Goal: Task Accomplishment & Management: Complete application form

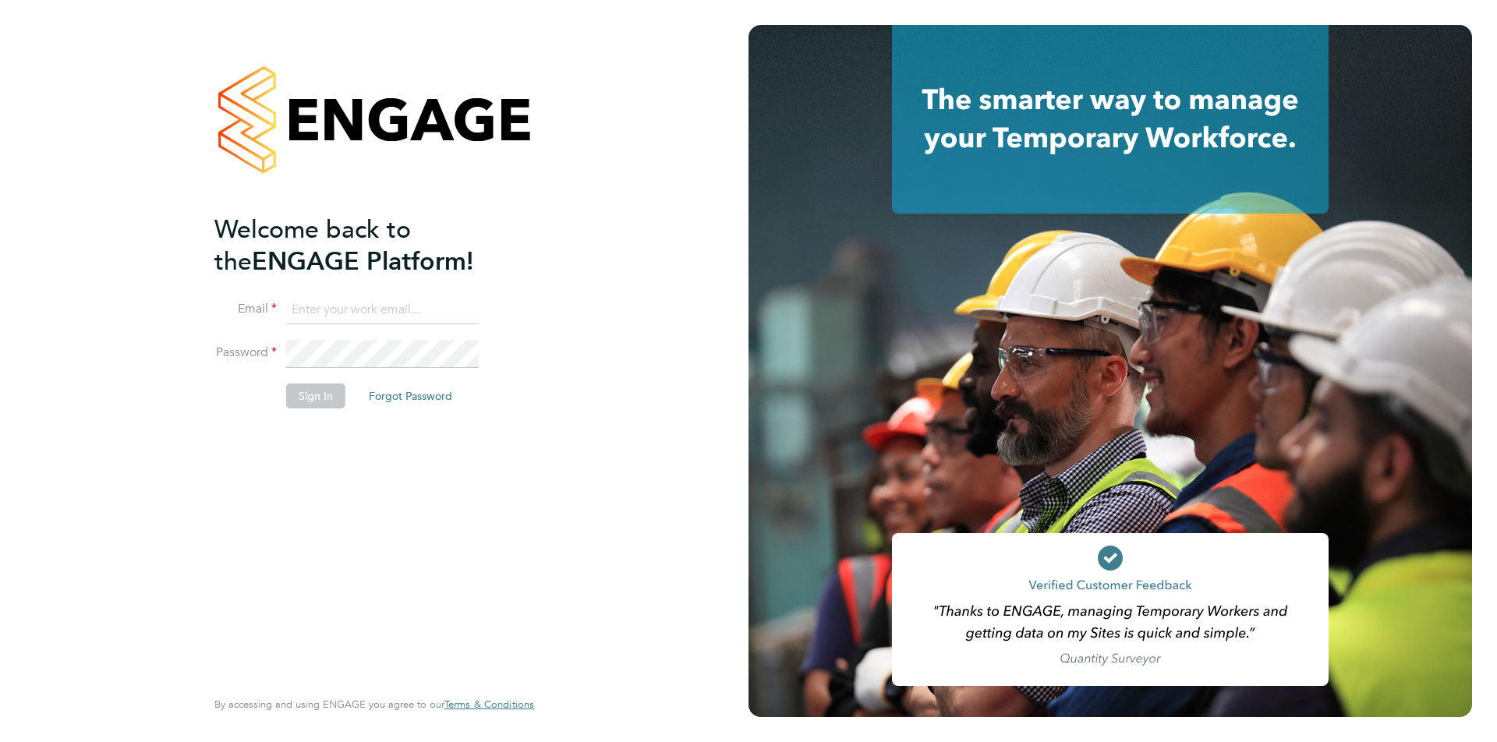
type input "bv_inc@hotmail.co.uk"
click at [335, 399] on button "Sign In" at bounding box center [315, 396] width 59 height 25
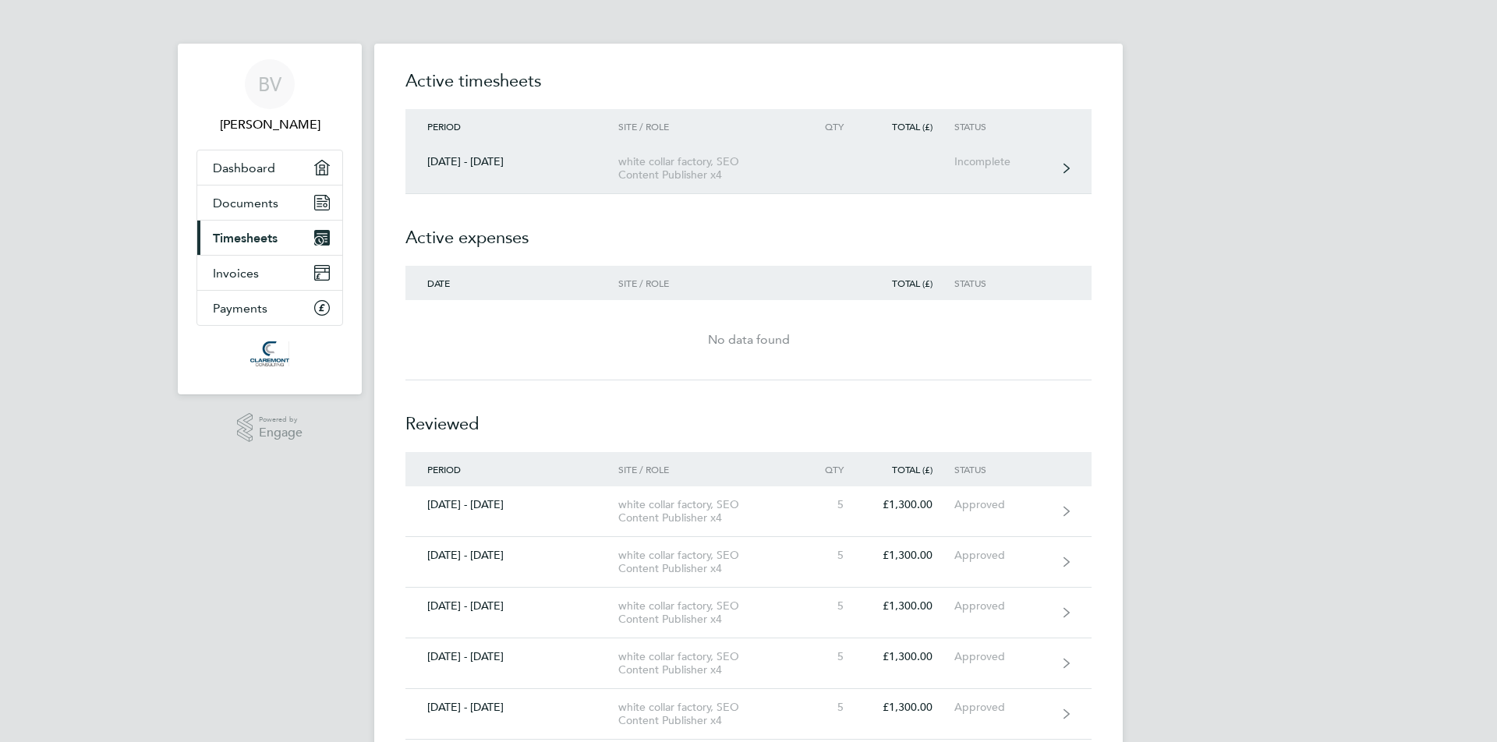
click at [659, 162] on div "white collar factory, SEO Content Publisher x4" at bounding box center [707, 168] width 179 height 27
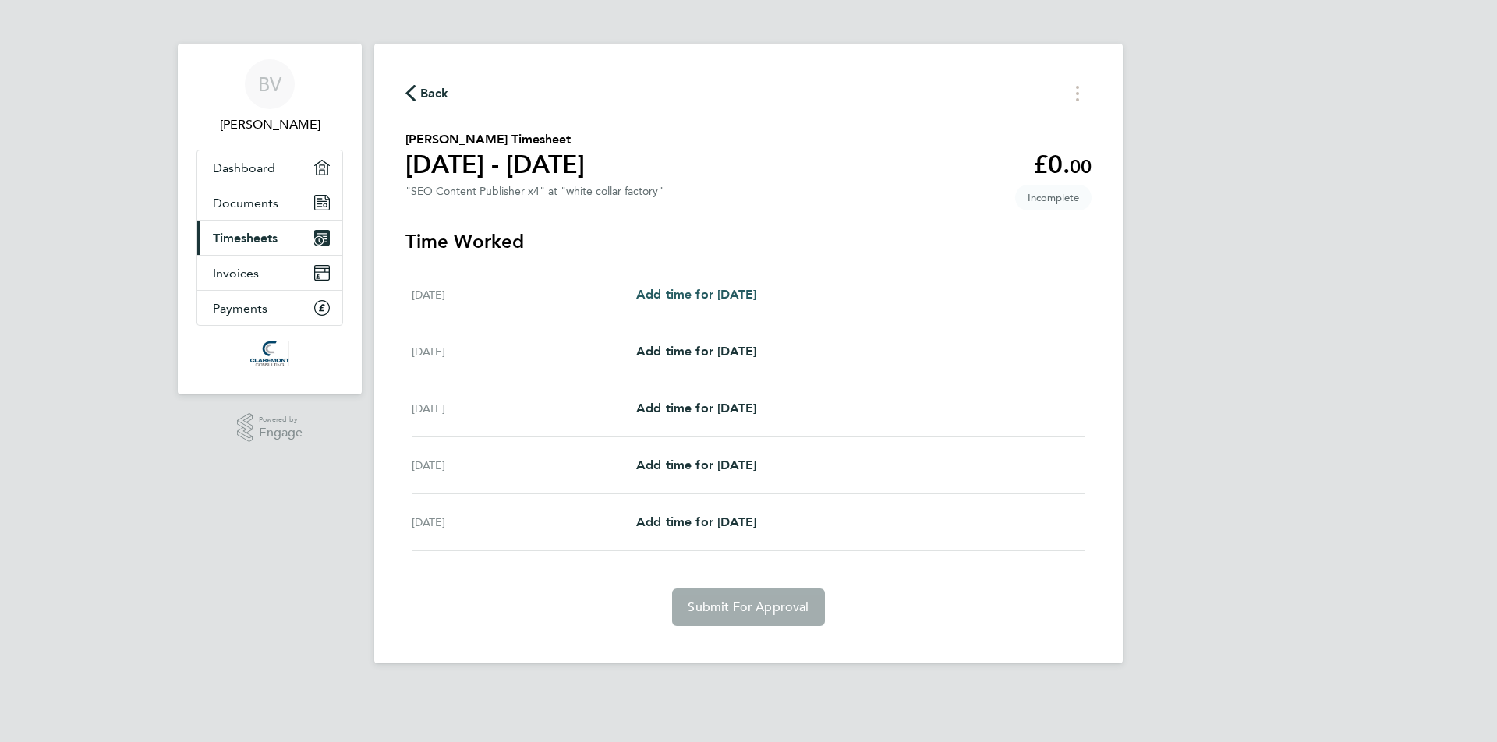
click at [709, 298] on span "Add time for [DATE]" at bounding box center [696, 294] width 120 height 15
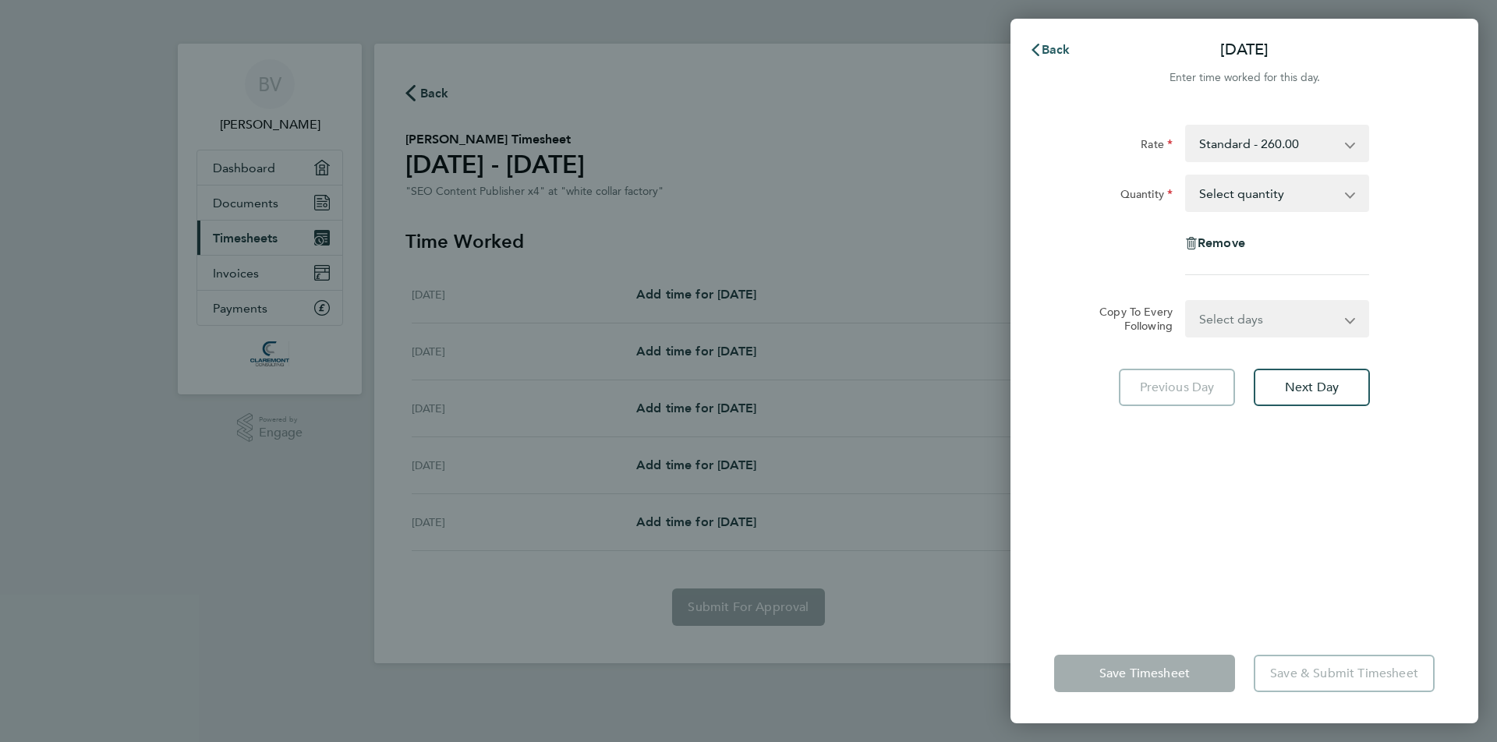
click at [1049, 44] on span "Back" at bounding box center [1056, 49] width 29 height 15
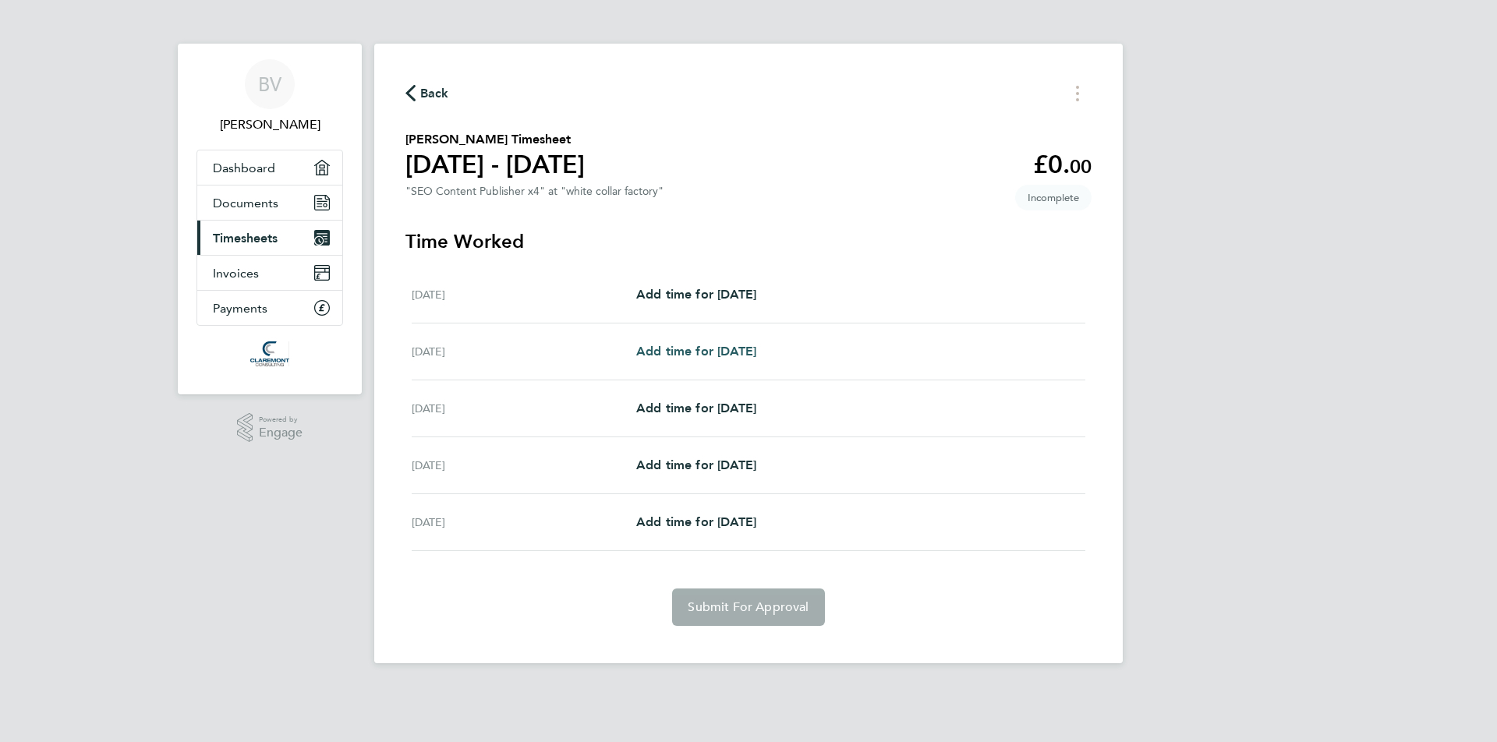
click at [724, 346] on span "Add time for [DATE]" at bounding box center [696, 351] width 120 height 15
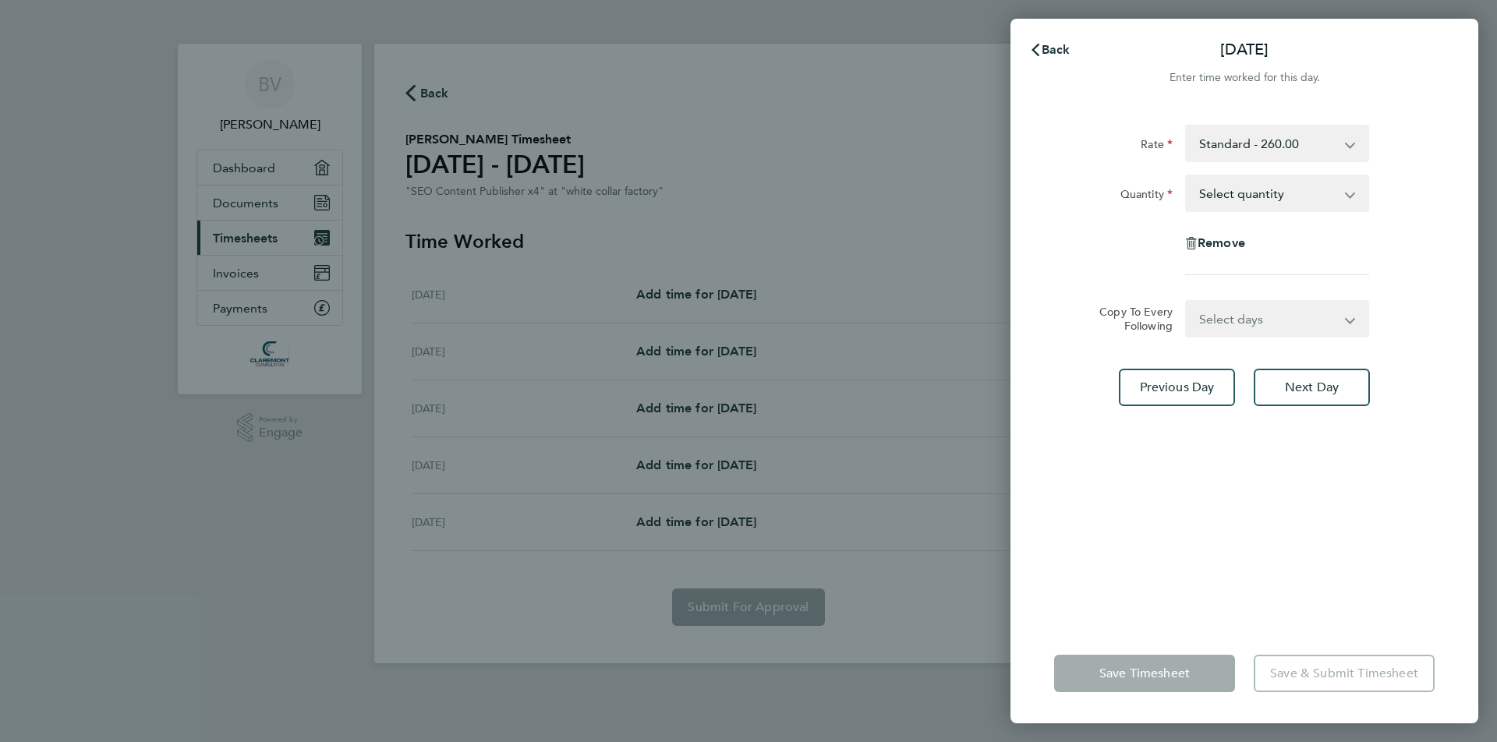
click at [1230, 193] on select "Select quantity 0.5 1" at bounding box center [1268, 193] width 162 height 34
select select "1"
click at [1187, 176] on select "Select quantity 0.5 1" at bounding box center [1268, 193] width 162 height 34
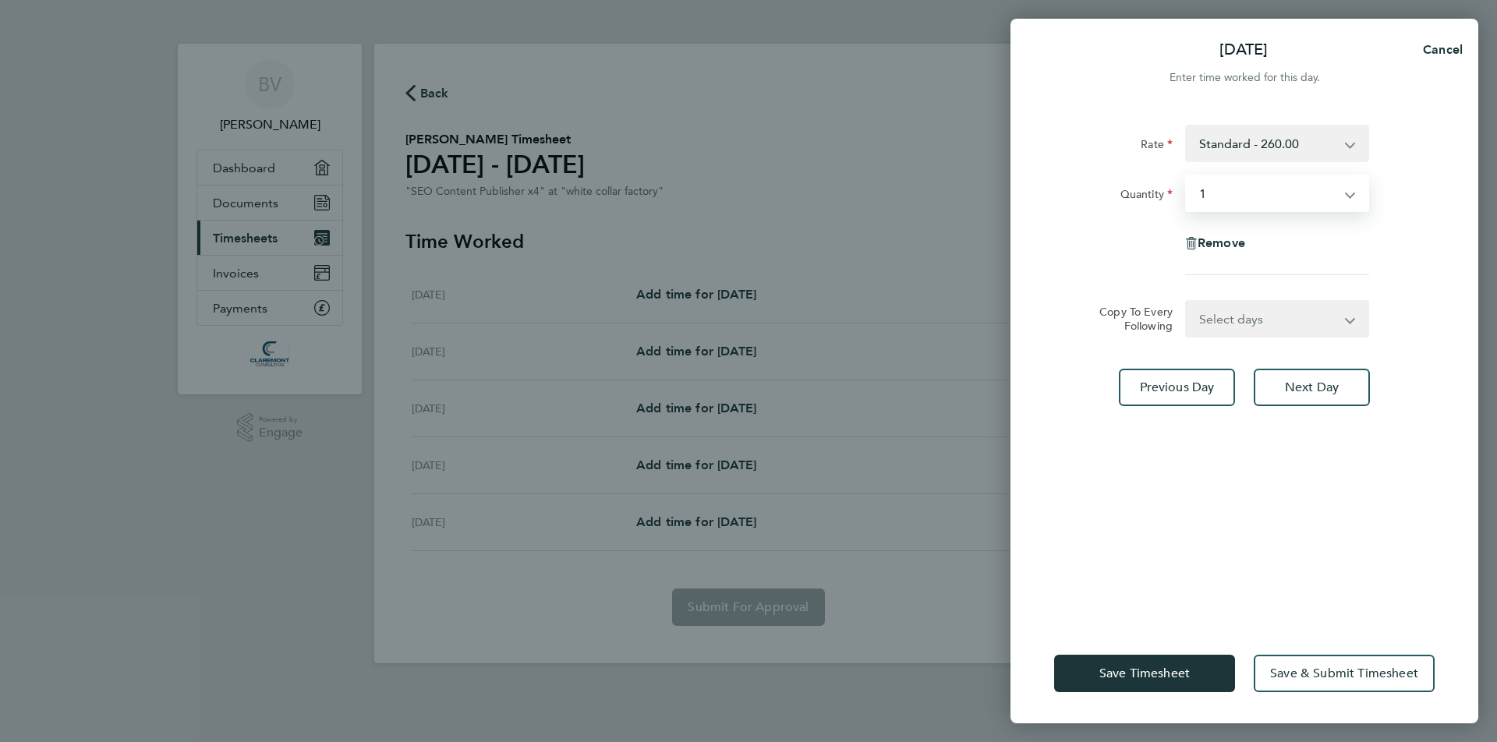
click at [1250, 323] on select "Select days Day [DATE] [DATE] [DATE]" at bounding box center [1269, 319] width 164 height 34
click at [1051, 255] on div "Remove" at bounding box center [1244, 243] width 393 height 37
click at [1336, 388] on span "Next Day" at bounding box center [1312, 388] width 54 height 16
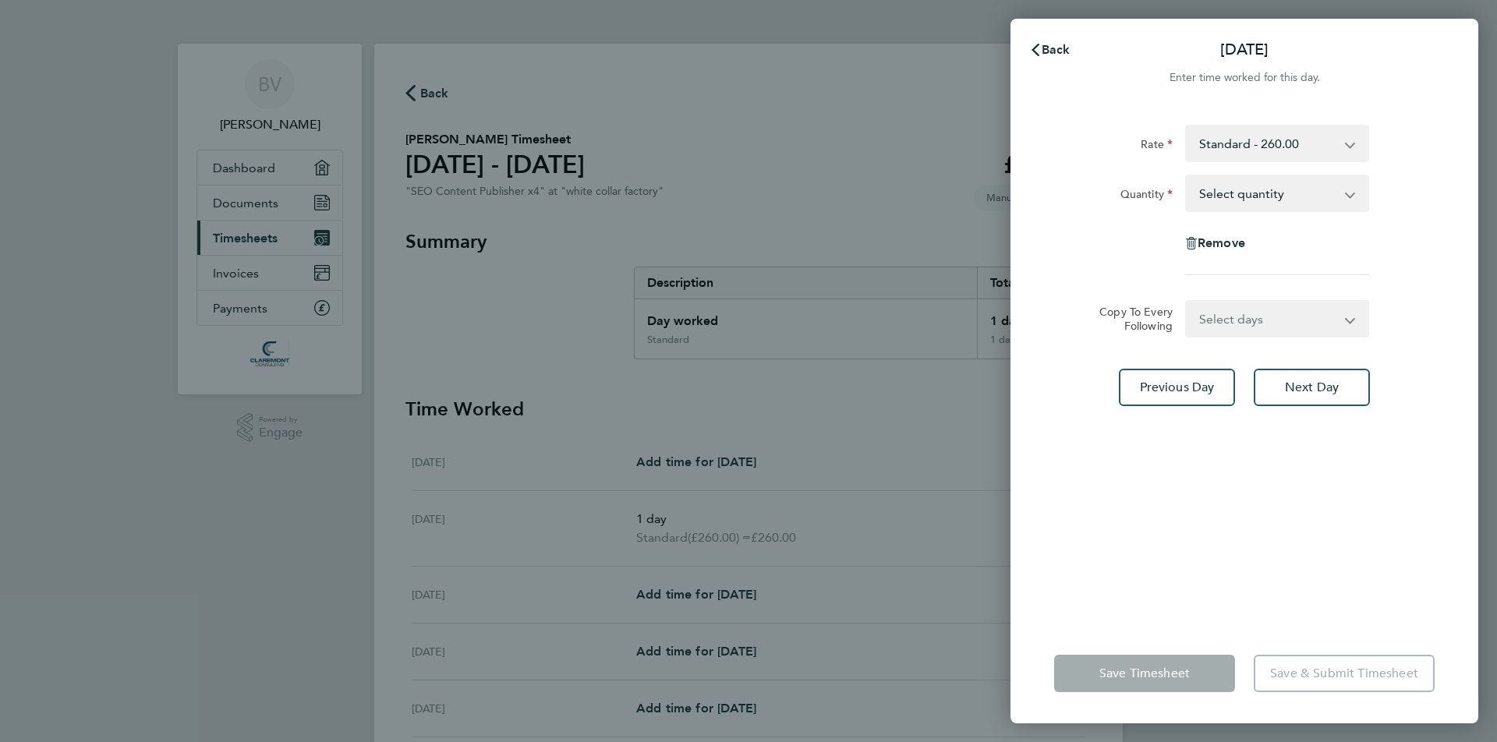
click at [1214, 179] on select "Select quantity 0.5 1" at bounding box center [1268, 193] width 162 height 34
select select "1"
click at [1187, 176] on select "Select quantity 0.5 1" at bounding box center [1268, 193] width 162 height 34
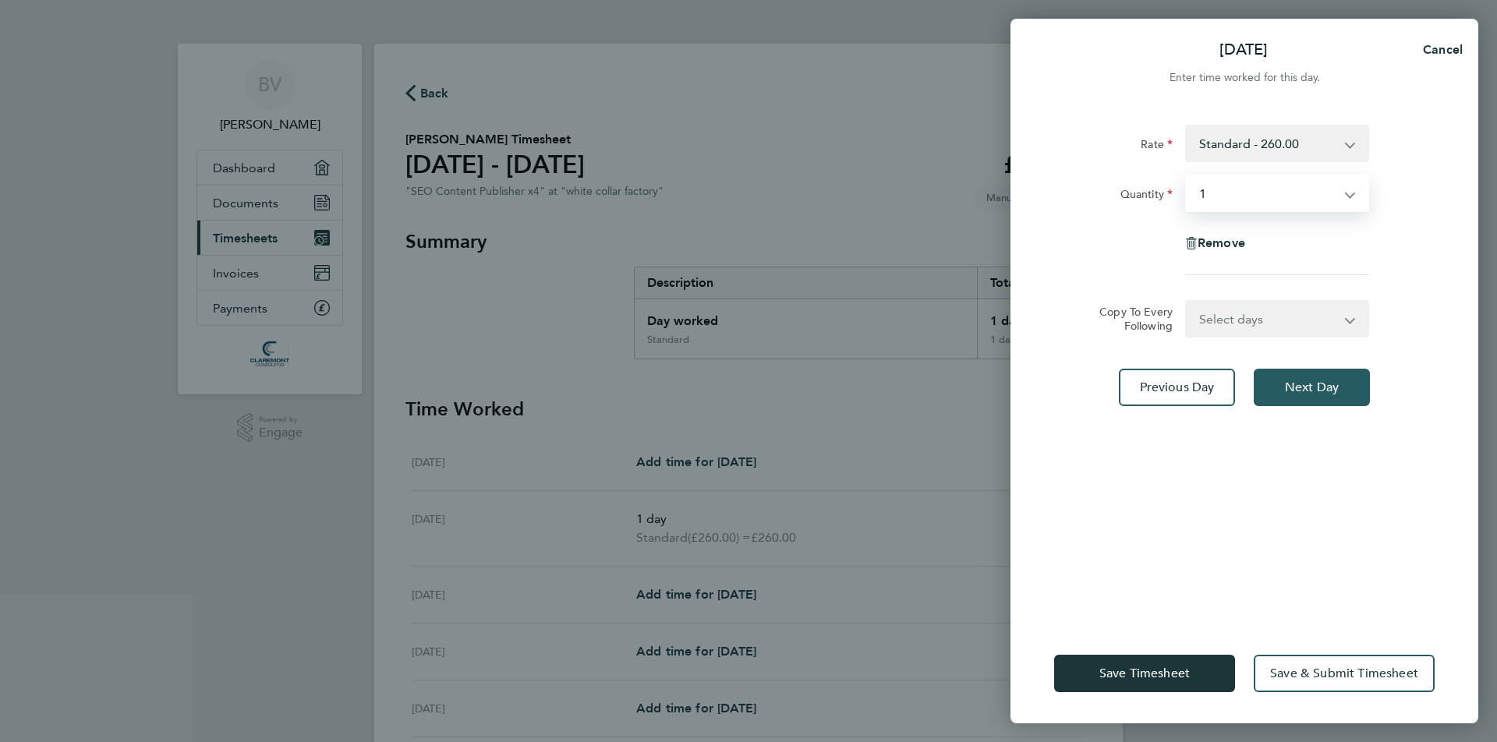
click at [1296, 381] on span "Next Day" at bounding box center [1312, 388] width 54 height 16
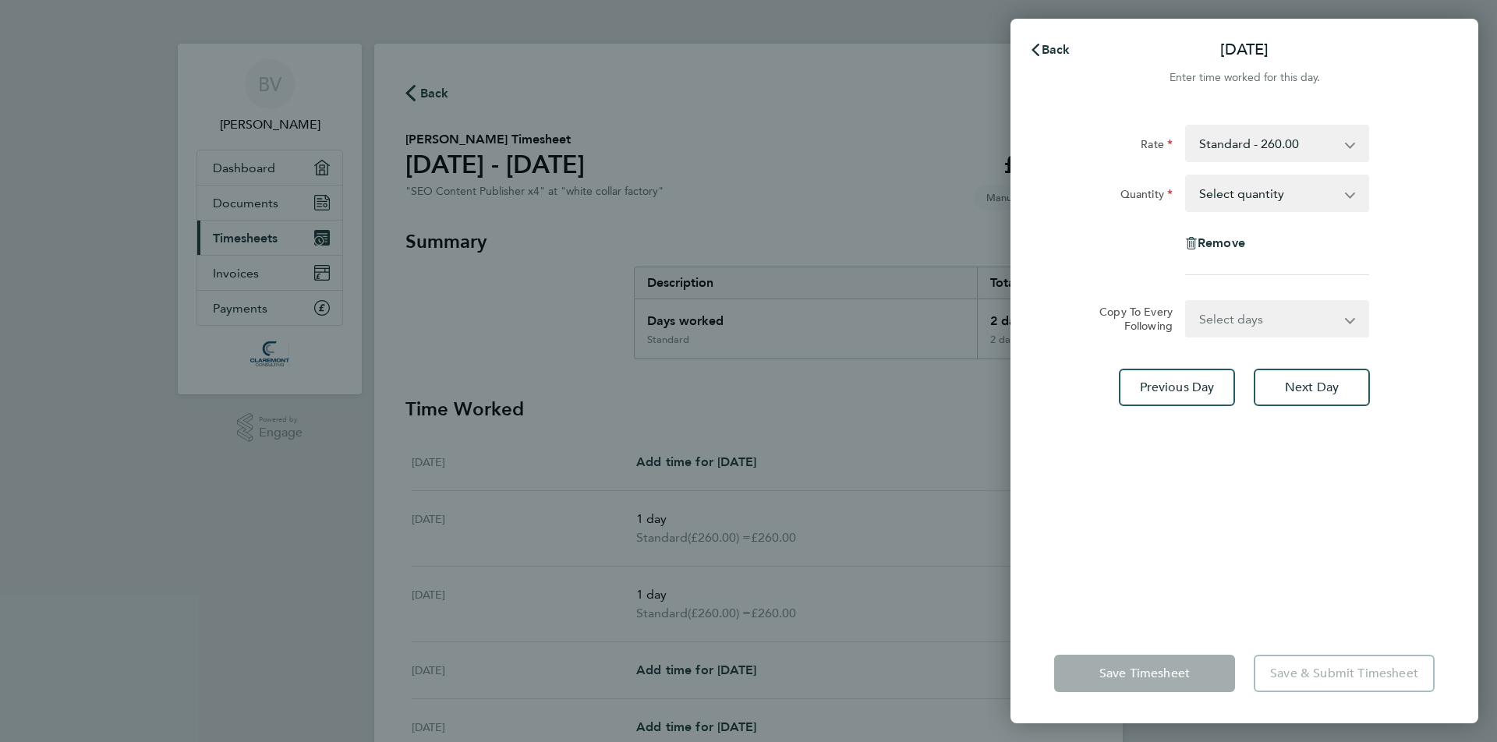
drag, startPoint x: 1235, startPoint y: 193, endPoint x: 1237, endPoint y: 207, distance: 13.3
click at [1236, 193] on select "Select quantity 0.5 1" at bounding box center [1268, 193] width 162 height 34
select select "1"
click at [1187, 176] on select "Select quantity 0.5 1" at bounding box center [1268, 193] width 162 height 34
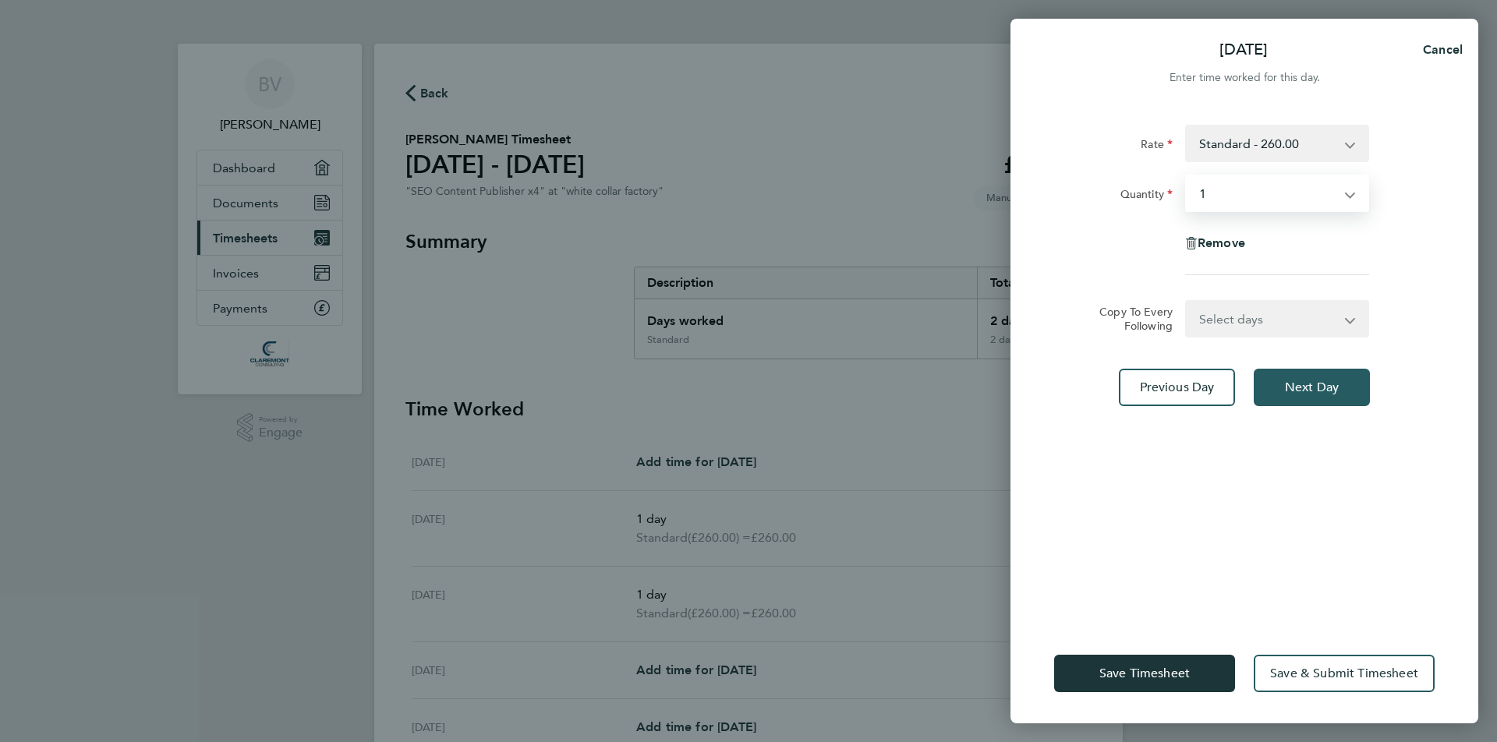
click at [1306, 384] on span "Next Day" at bounding box center [1312, 388] width 54 height 16
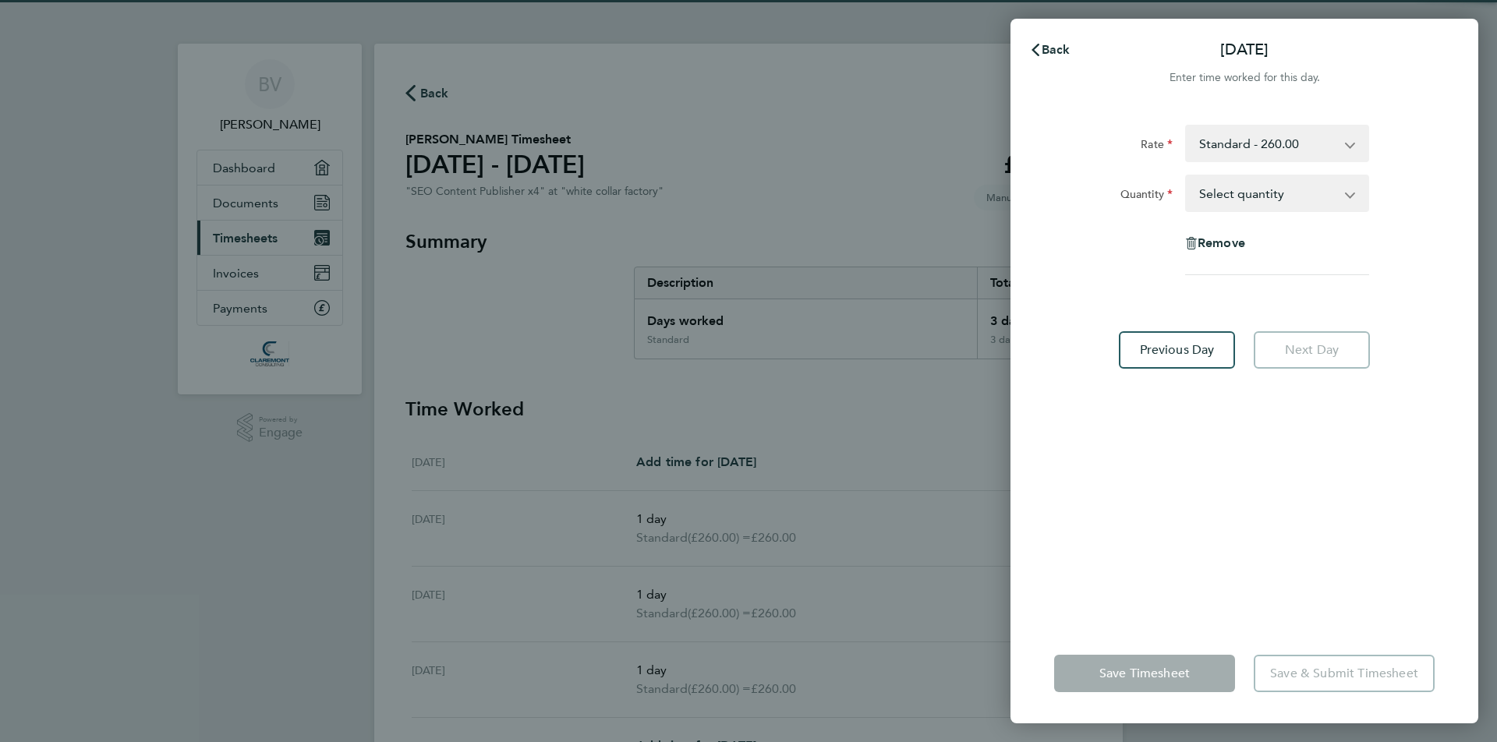
click at [1221, 201] on select "Select quantity 0.5 1" at bounding box center [1268, 193] width 162 height 34
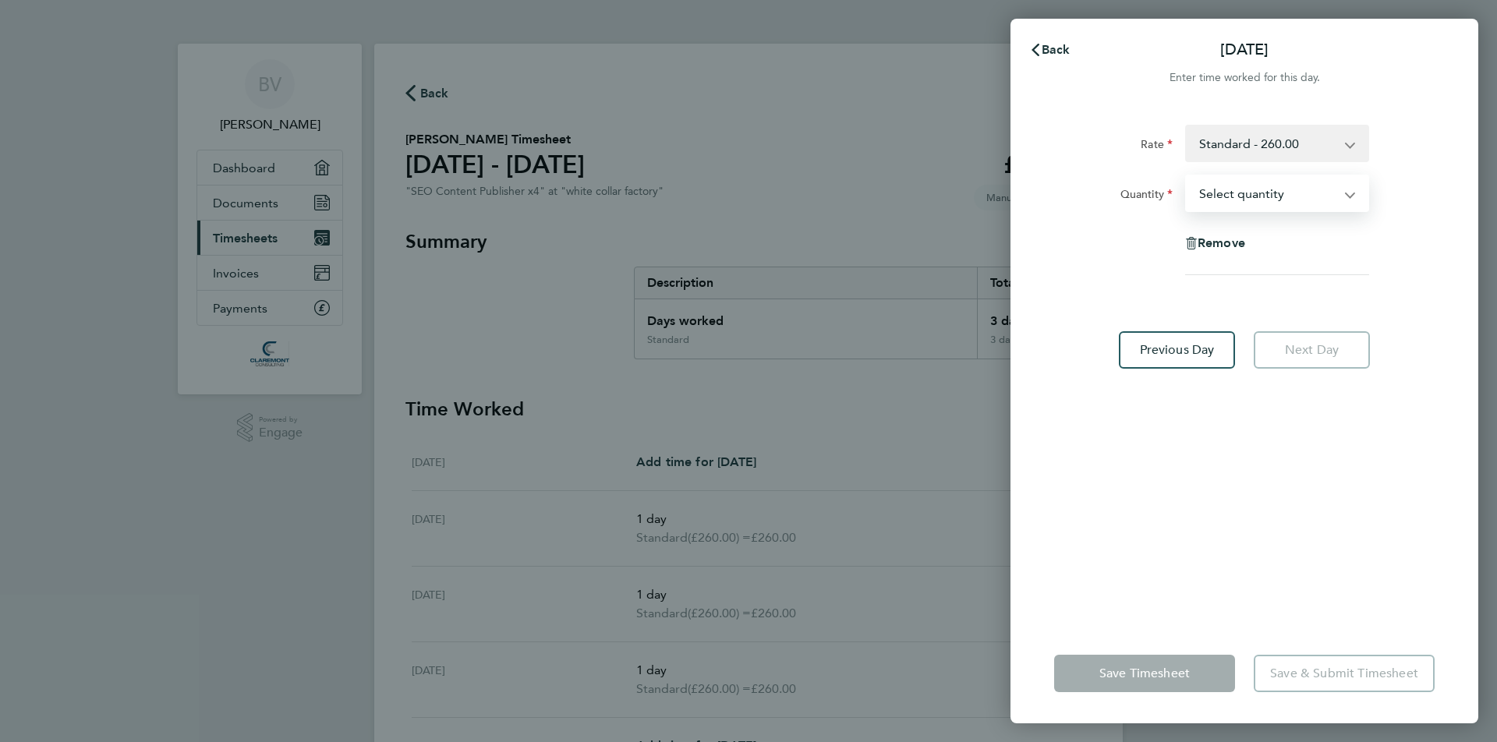
select select "1"
click at [1187, 176] on select "Select quantity 0.5 1" at bounding box center [1268, 193] width 162 height 34
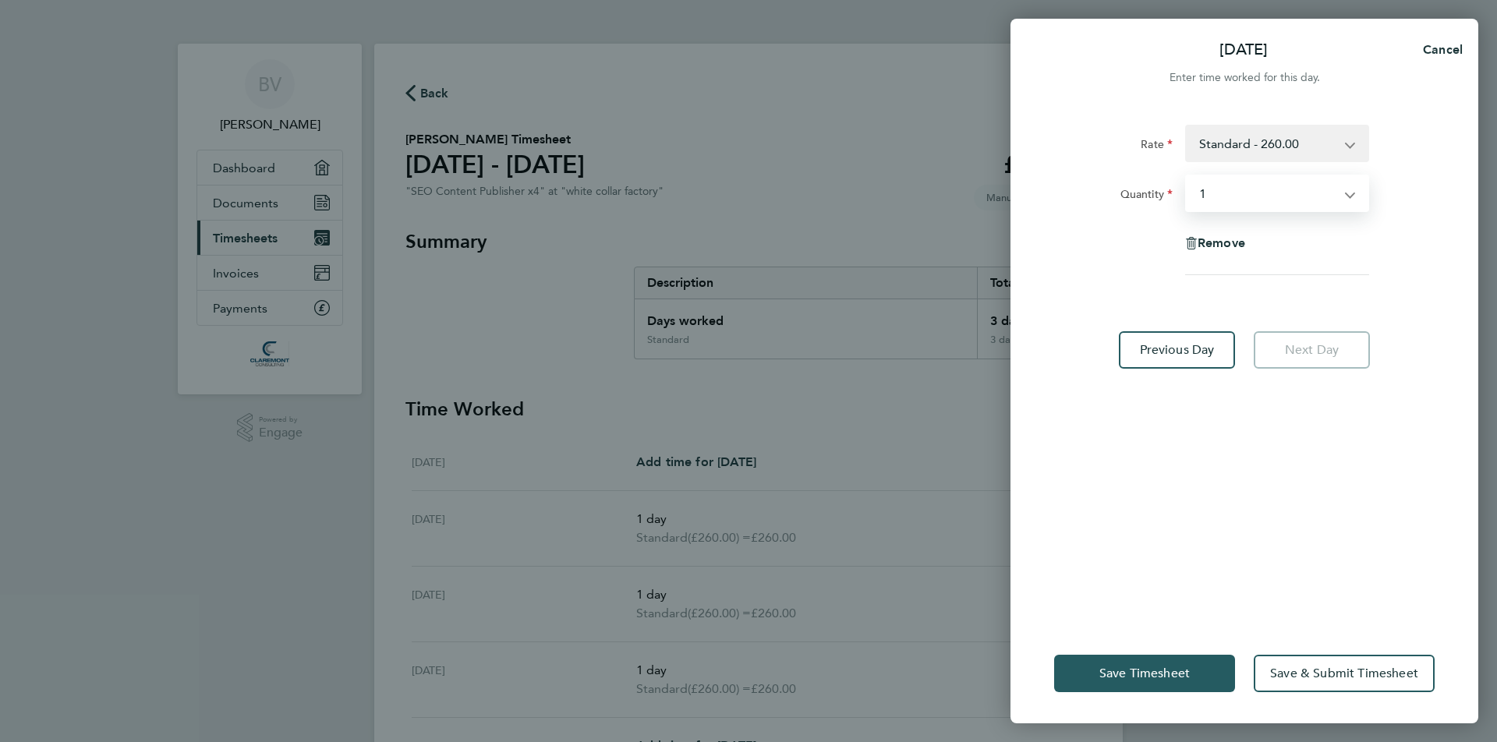
click at [1168, 674] on span "Save Timesheet" at bounding box center [1145, 674] width 90 height 16
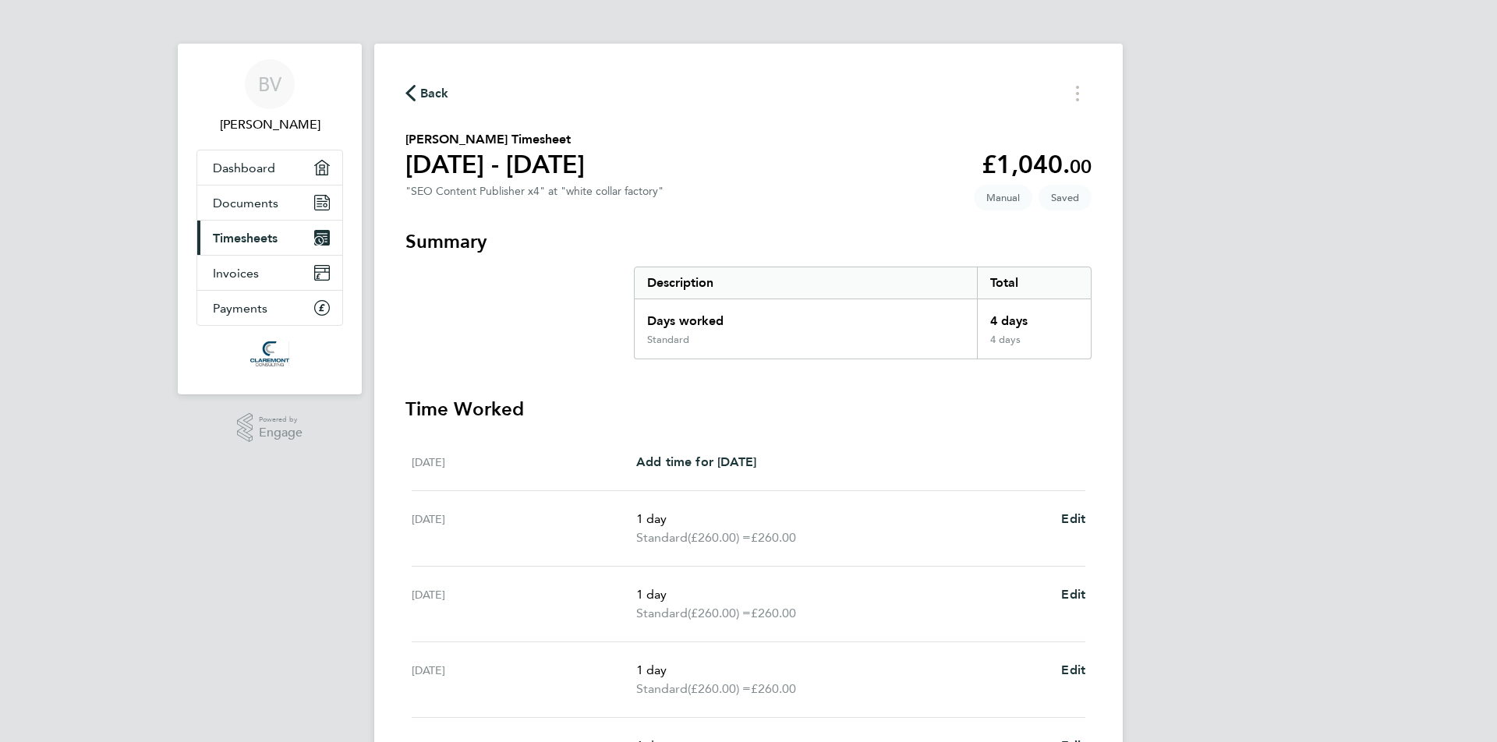
scroll to position [156, 0]
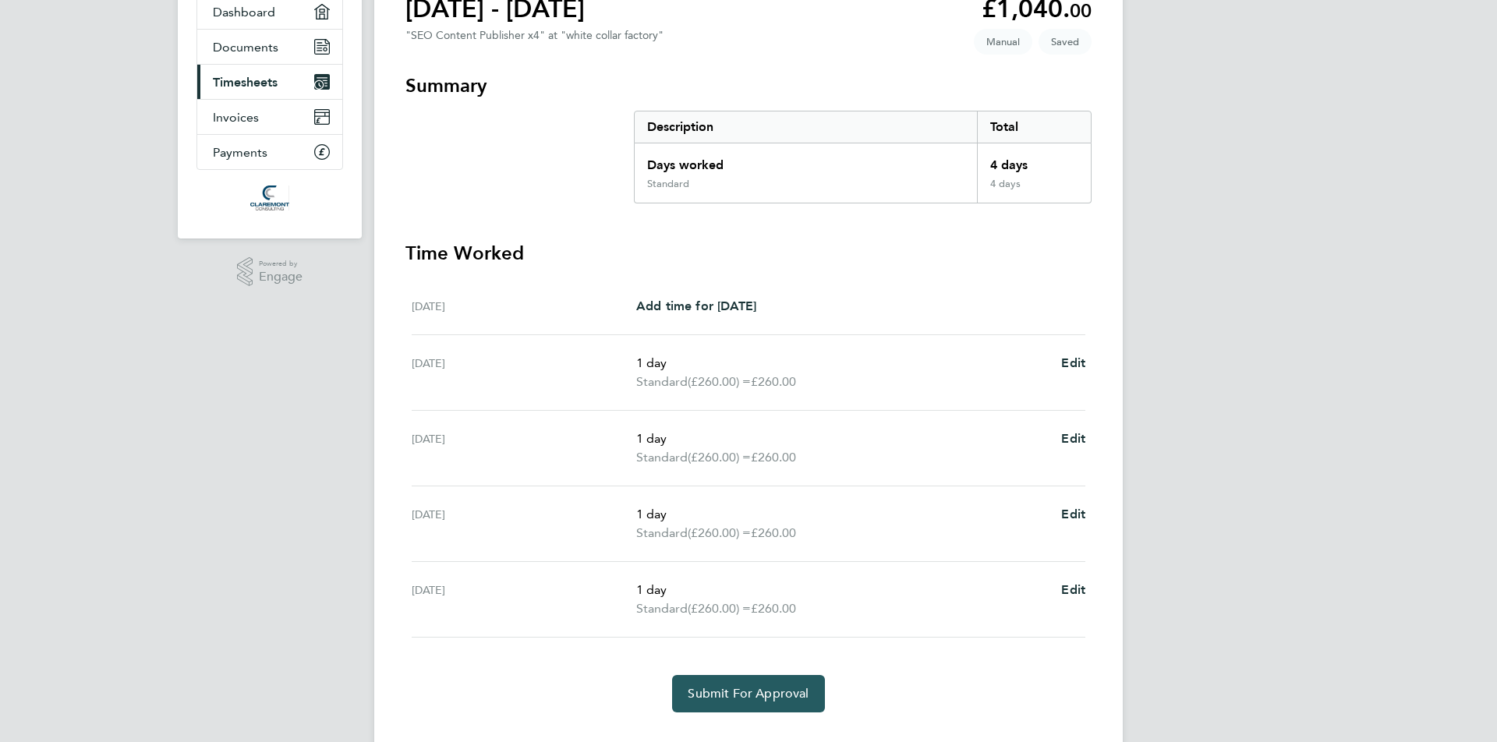
click at [749, 693] on span "Submit For Approval" at bounding box center [748, 694] width 121 height 16
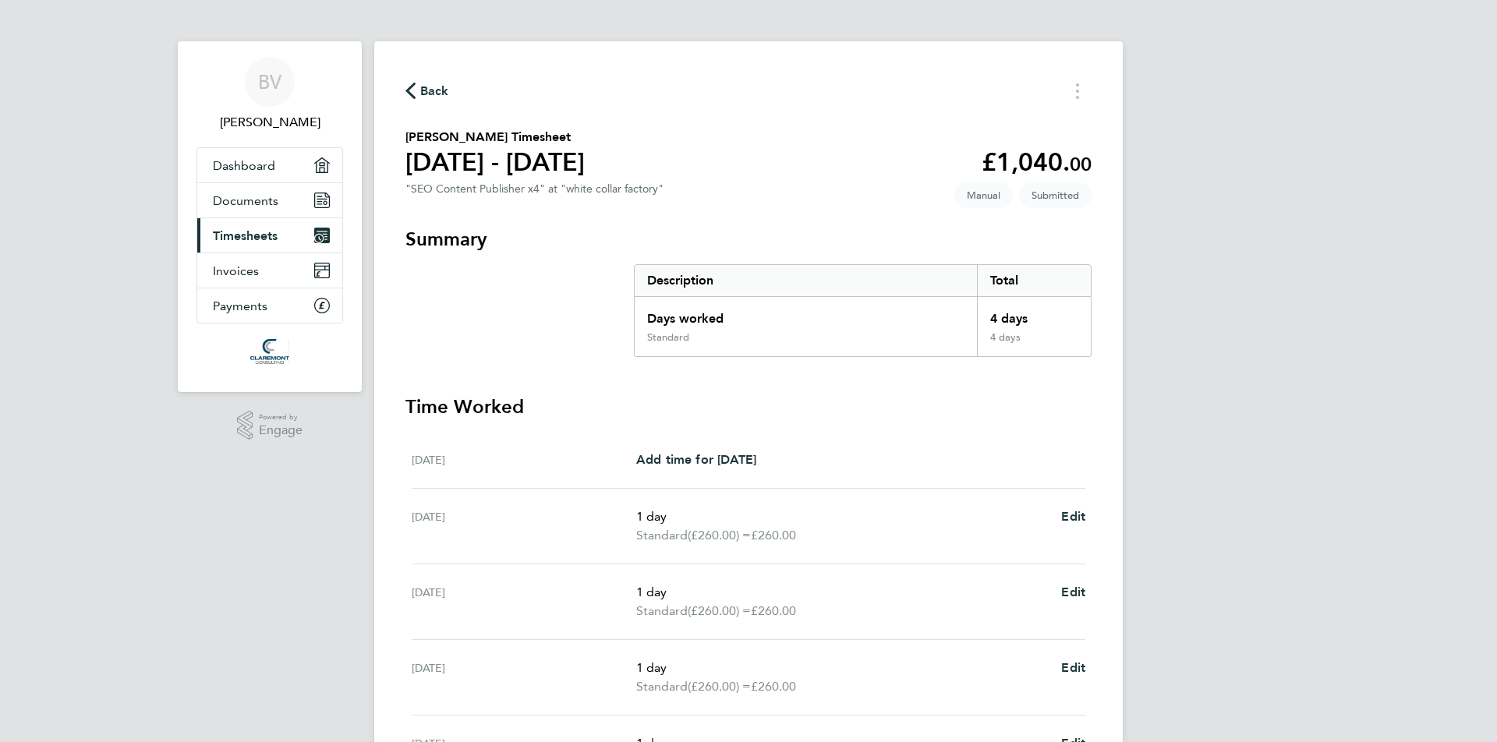
scroll to position [0, 0]
click at [282, 232] on link "Current page: Timesheets" at bounding box center [269, 238] width 145 height 34
